Goal: Use online tool/utility: Utilize a website feature to perform a specific function

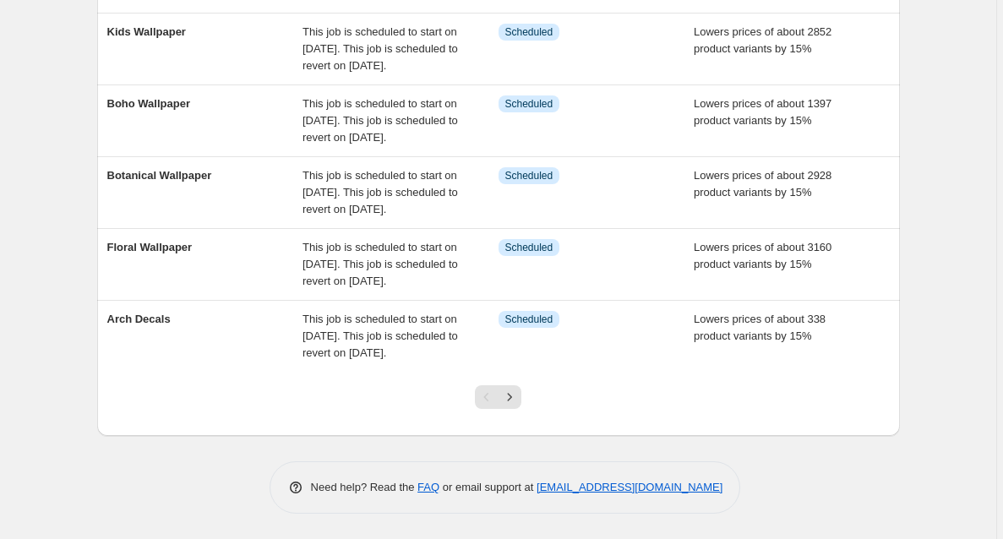
scroll to position [652, 0]
click at [514, 402] on icon "Next" at bounding box center [509, 397] width 17 height 17
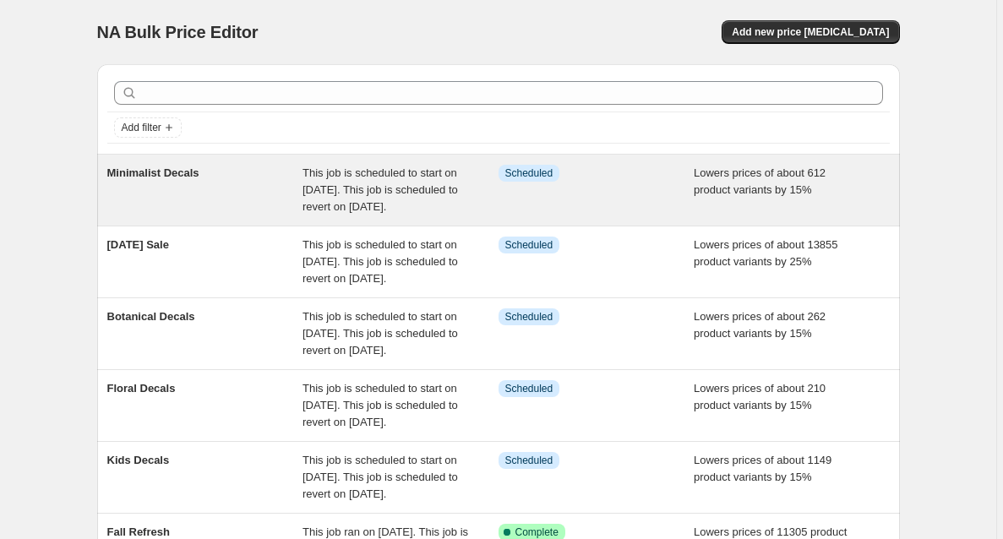
scroll to position [0, 0]
click at [251, 210] on div "Minimalist Decals" at bounding box center [205, 190] width 196 height 51
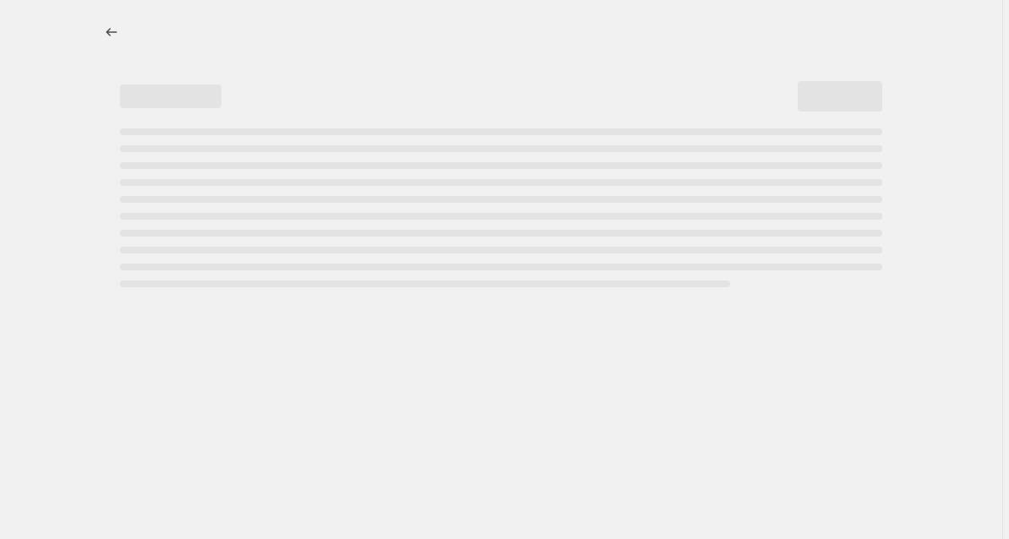
select select "percentage"
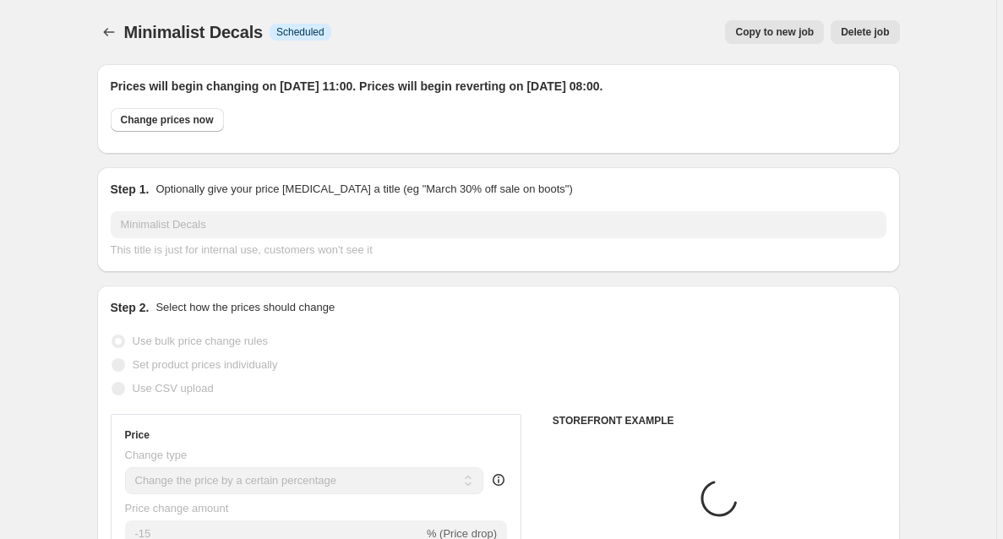
select select "collection"
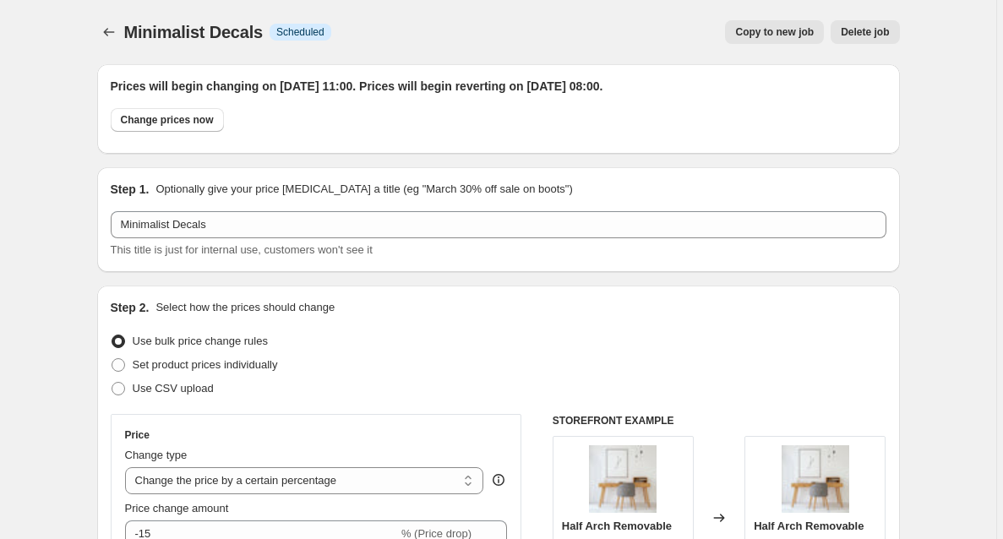
click at [750, 33] on span "Copy to new job" at bounding box center [774, 32] width 79 height 14
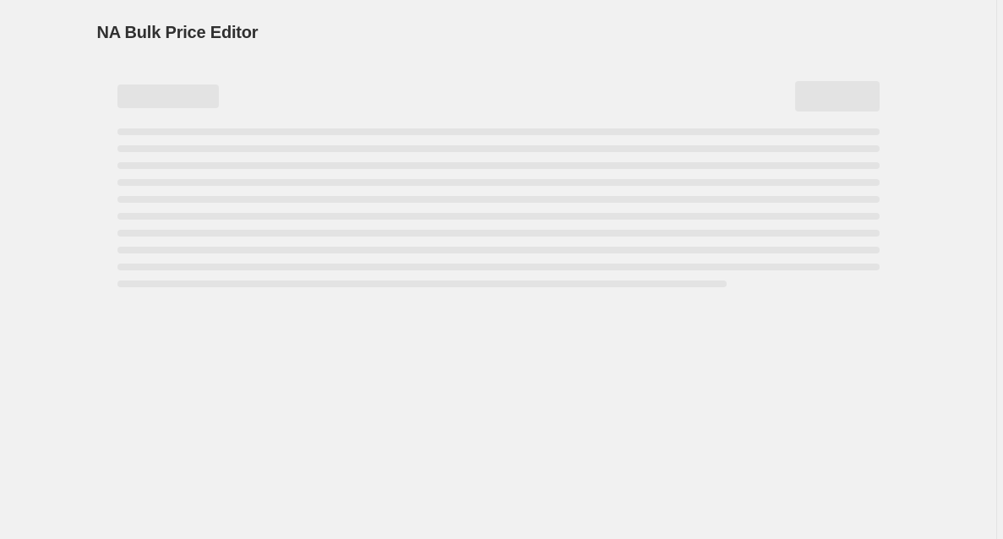
select select "percentage"
select select "collection"
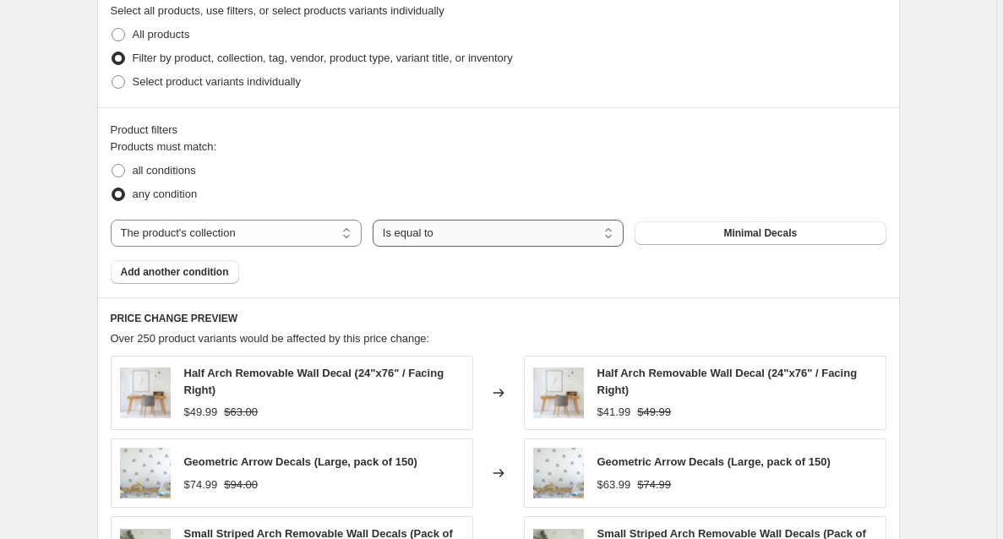
scroll to position [930, 0]
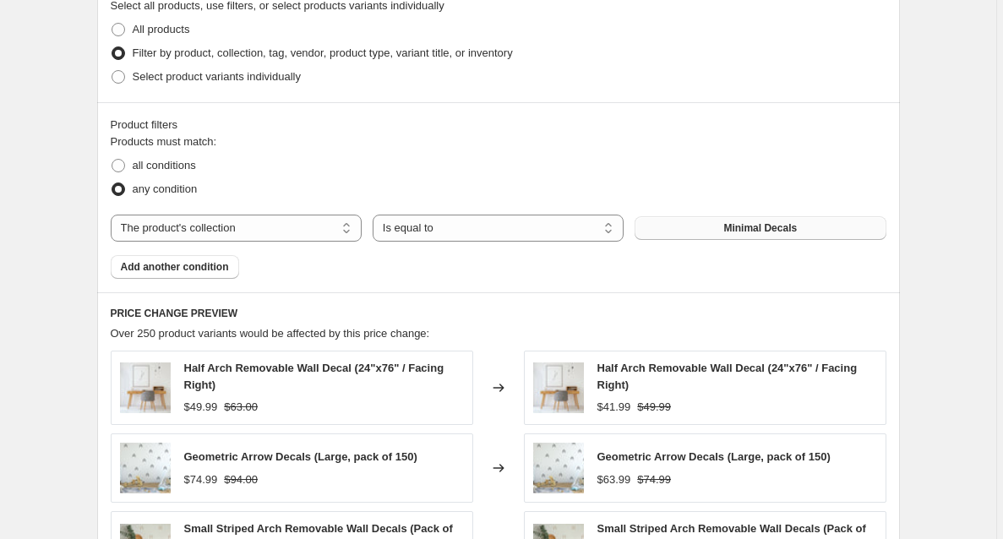
click at [685, 218] on button "Minimal Decals" at bounding box center [760, 228] width 251 height 24
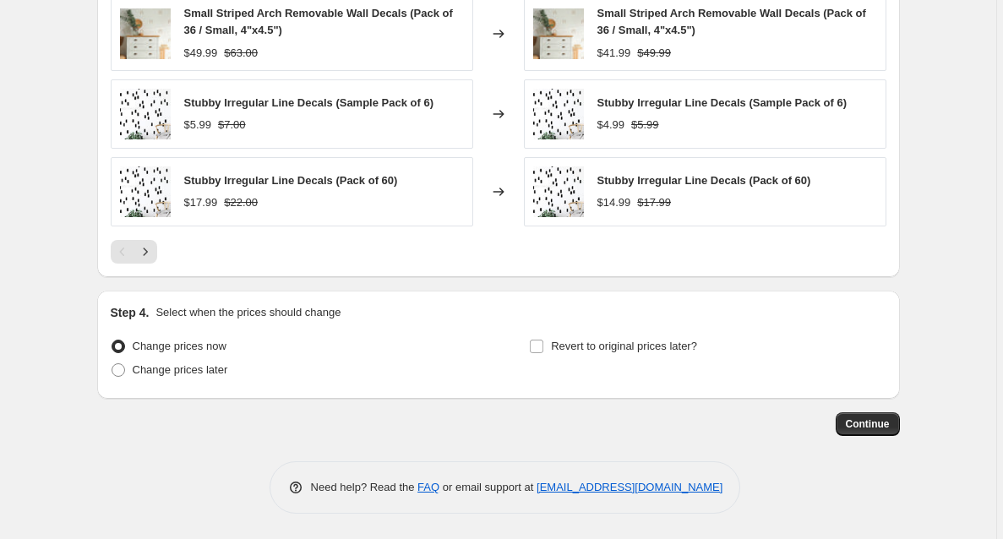
scroll to position [1446, 0]
click at [126, 372] on span at bounding box center [118, 369] width 15 height 15
click at [112, 364] on input "Change prices later" at bounding box center [112, 363] width 1 height 1
radio input "true"
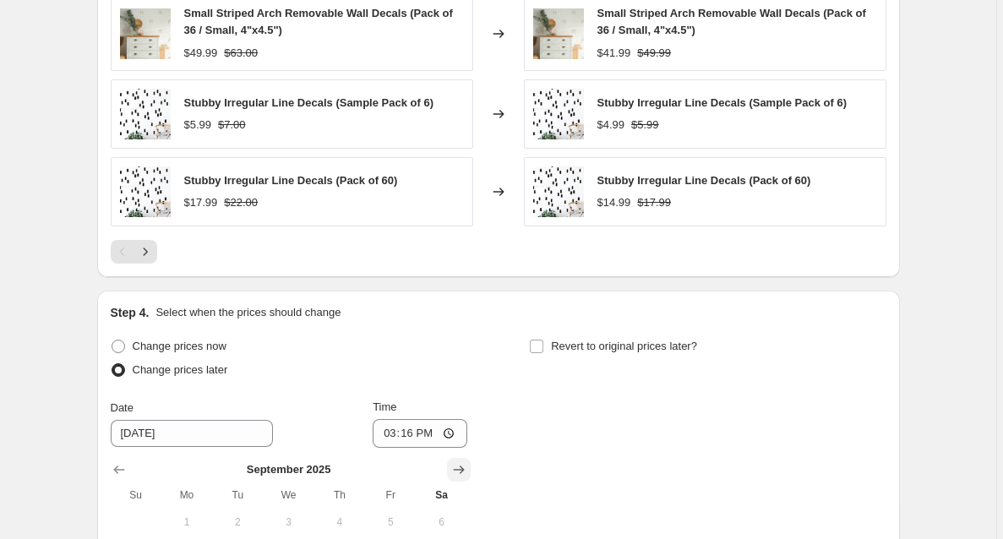
click at [464, 471] on icon "Show next month, October 2025" at bounding box center [458, 470] width 11 height 8
click at [464, 471] on icon "Show next month, November 2025" at bounding box center [458, 470] width 11 height 8
click at [464, 471] on icon "Show next month, December 2025" at bounding box center [458, 470] width 11 height 8
click at [464, 475] on icon "Show next month, January 2026" at bounding box center [458, 469] width 17 height 17
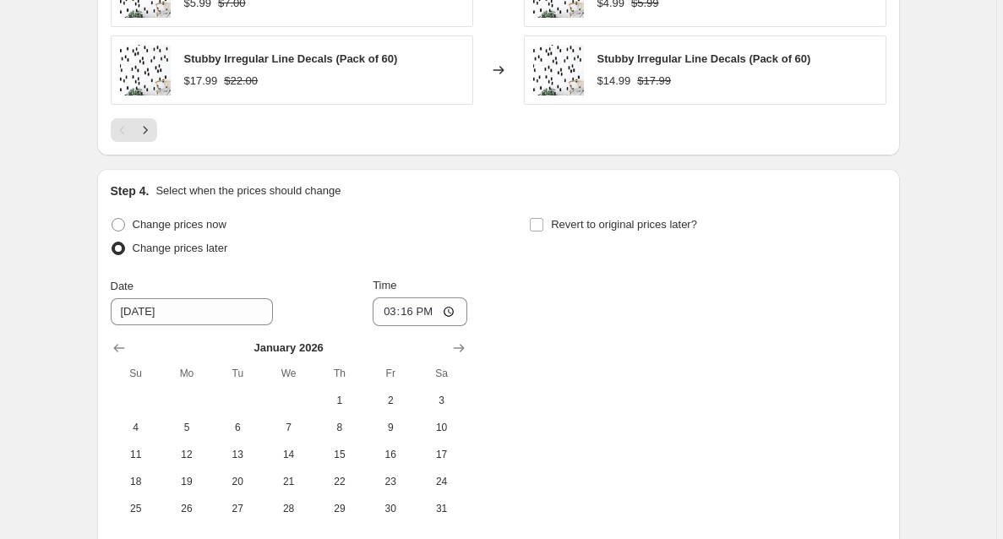
scroll to position [1587, 0]
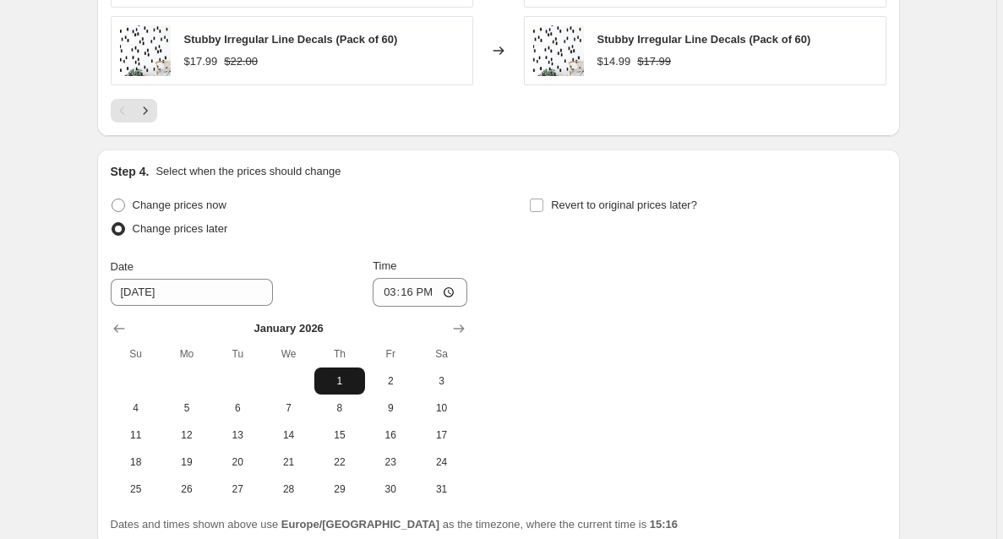
click at [346, 375] on span "1" at bounding box center [339, 381] width 37 height 14
type input "1/1/2026"
click at [443, 291] on input "15:16" at bounding box center [420, 292] width 95 height 29
click at [537, 202] on input "Revert to original prices later?" at bounding box center [537, 206] width 14 height 14
checkbox input "true"
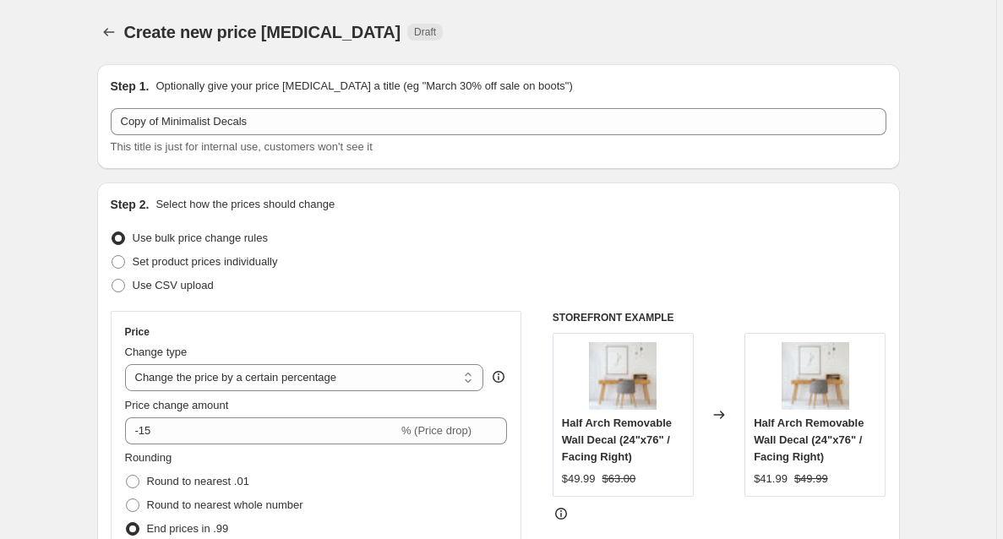
scroll to position [0, 0]
click at [107, 32] on icon "Price change jobs" at bounding box center [108, 32] width 11 height 8
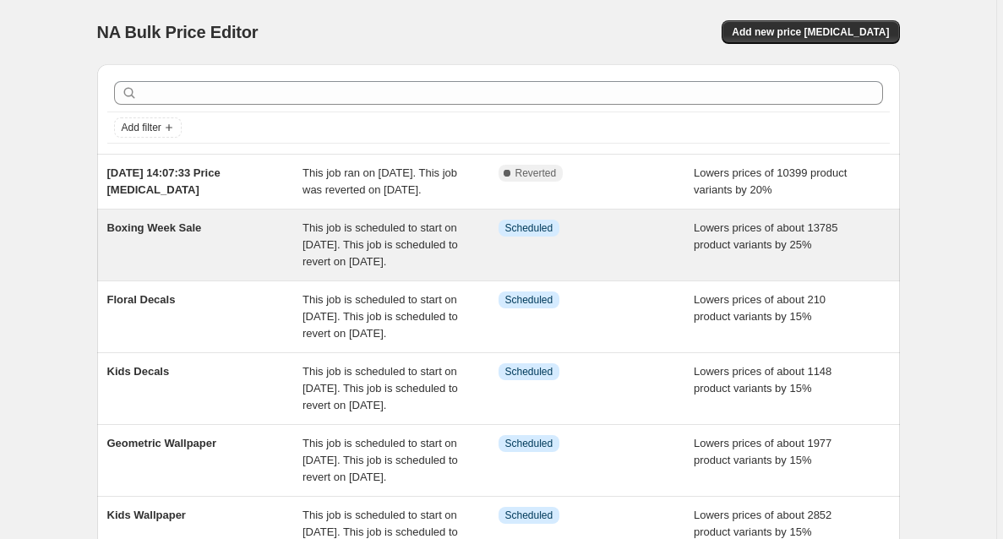
click at [245, 270] on div "Boxing Week Sale" at bounding box center [205, 245] width 196 height 51
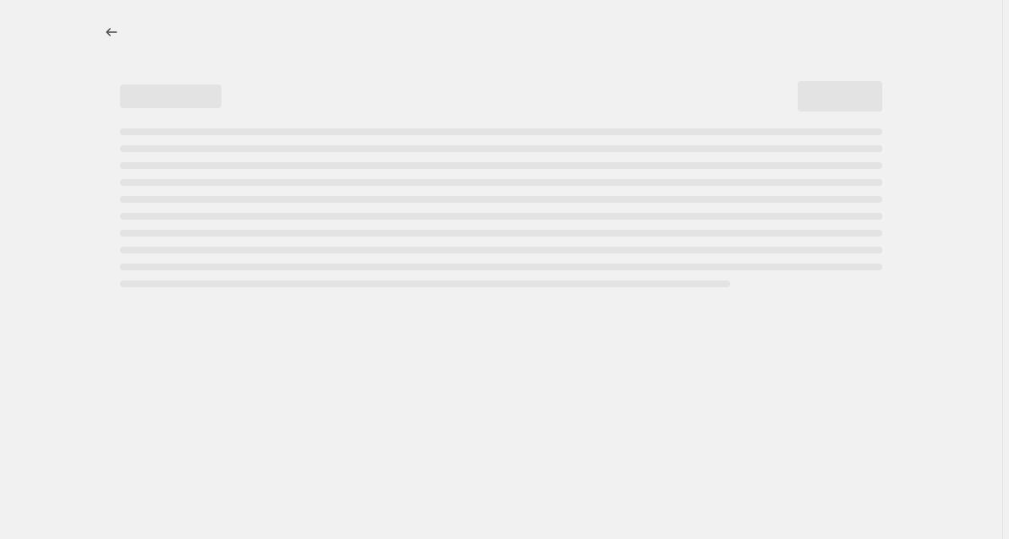
select select "percentage"
select select "collection"
select select "not_equal"
select select "collection"
select select "not_equal"
